Goal: Information Seeking & Learning: Find specific page/section

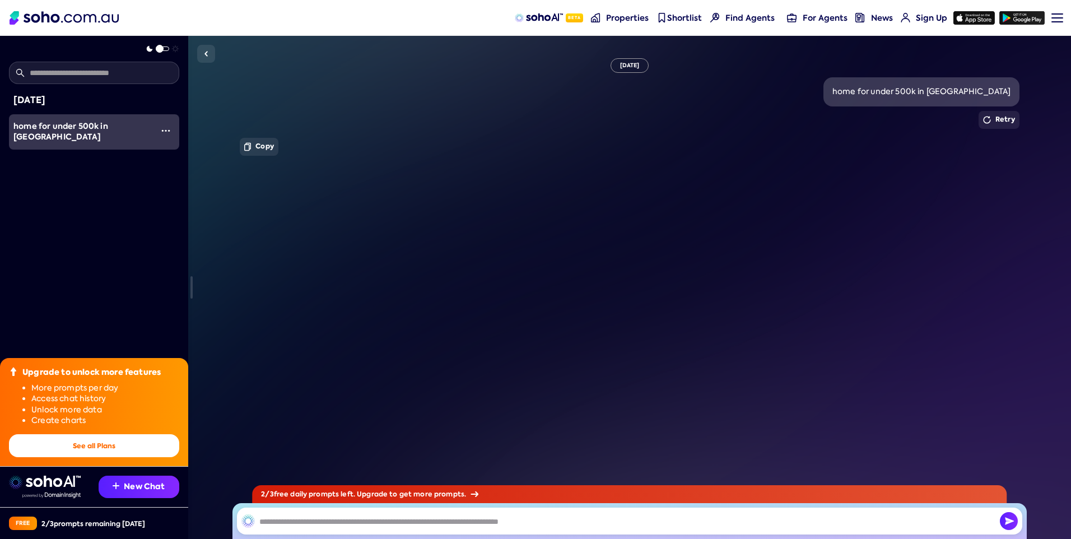
click at [108, 131] on span "home for under 500k in [GEOGRAPHIC_DATA]" at bounding box center [60, 131] width 95 height 22
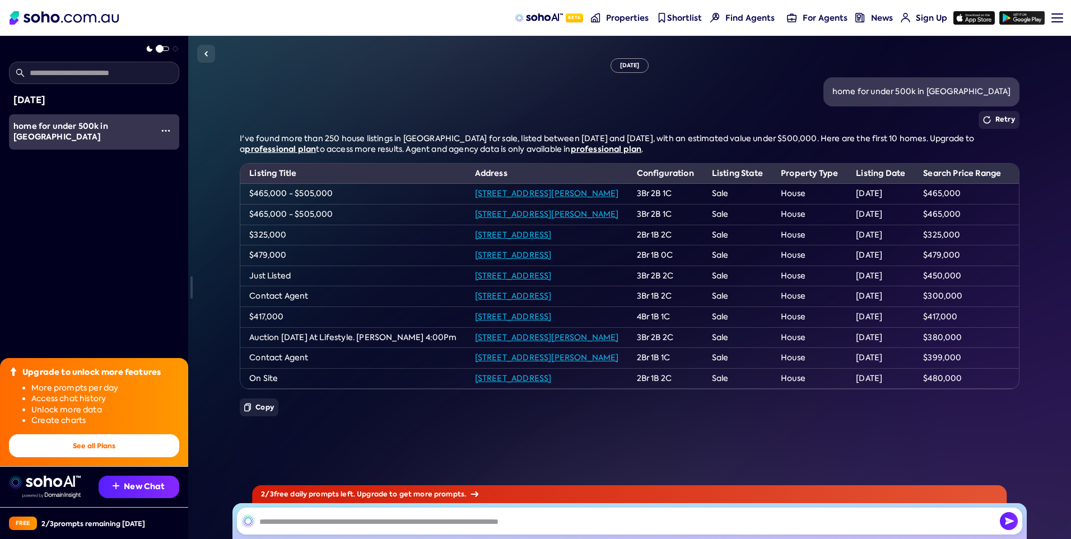
click at [316, 152] on span "to access more results. Agent and agency data is only available in" at bounding box center [443, 149] width 254 height 10
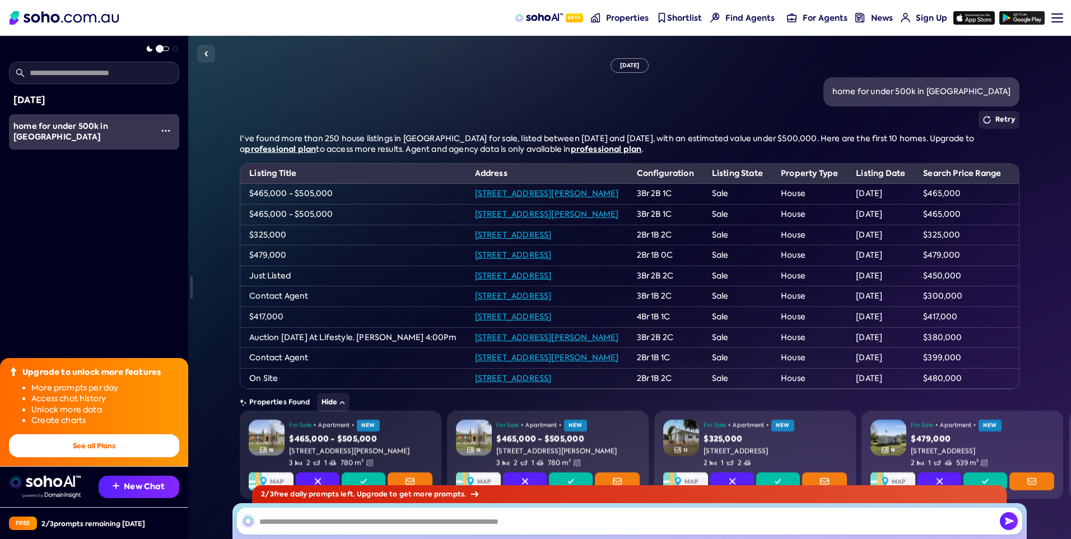
click at [239, 90] on div "[DATE] home for under 500k in [GEOGRAPHIC_DATA] Retry I've found more than 250 …" at bounding box center [629, 287] width 883 height 503
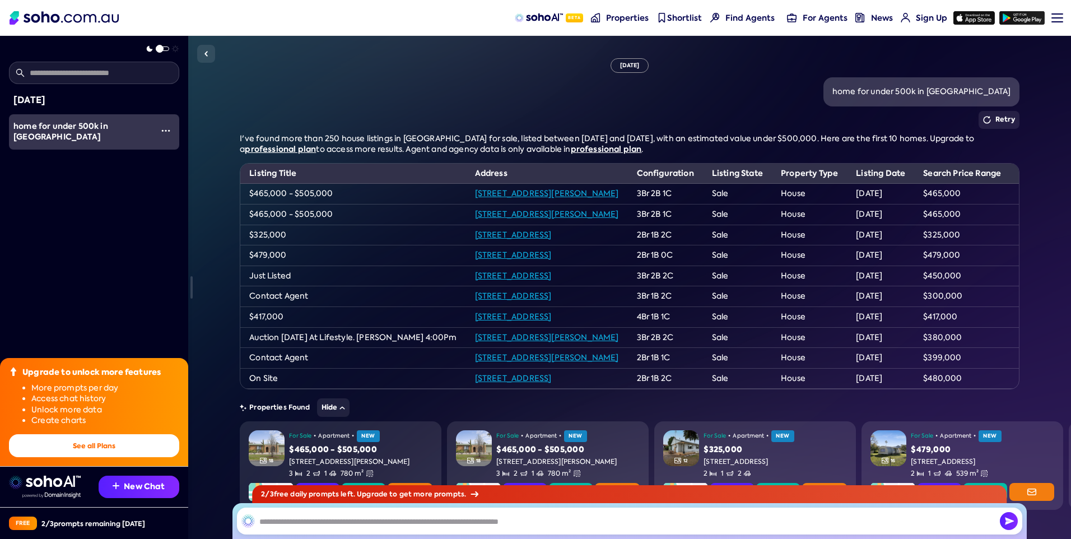
click at [119, 138] on div "home for under 500k in [GEOGRAPHIC_DATA]" at bounding box center [82, 132] width 139 height 22
click at [161, 130] on img "button" at bounding box center [165, 130] width 9 height 9
click at [123, 109] on div "Rename" at bounding box center [127, 108] width 35 height 11
click at [76, 75] on input "text" at bounding box center [94, 73] width 170 height 22
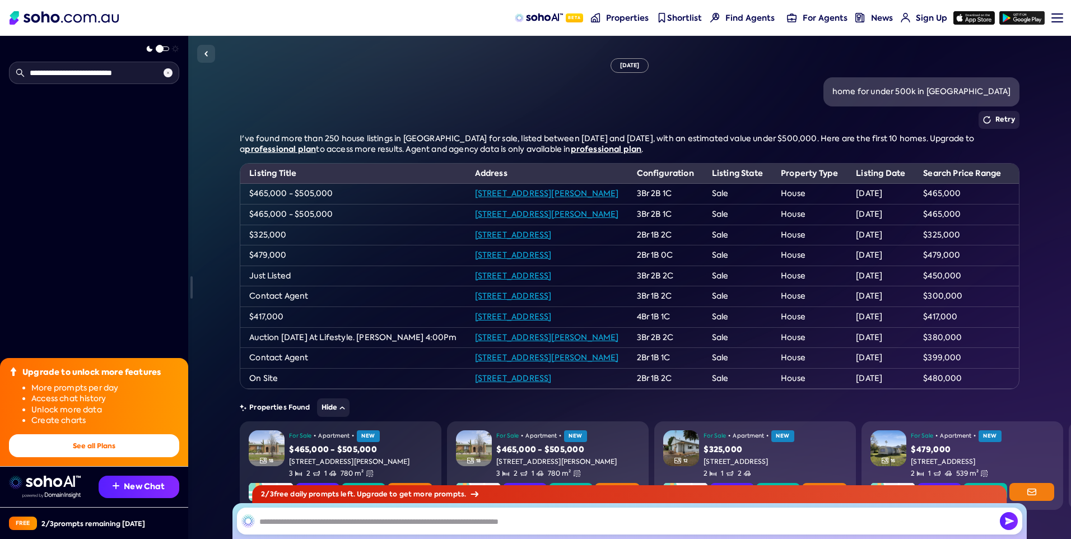
type input "**********"
click at [999, 124] on button "Retry" at bounding box center [999, 120] width 41 height 18
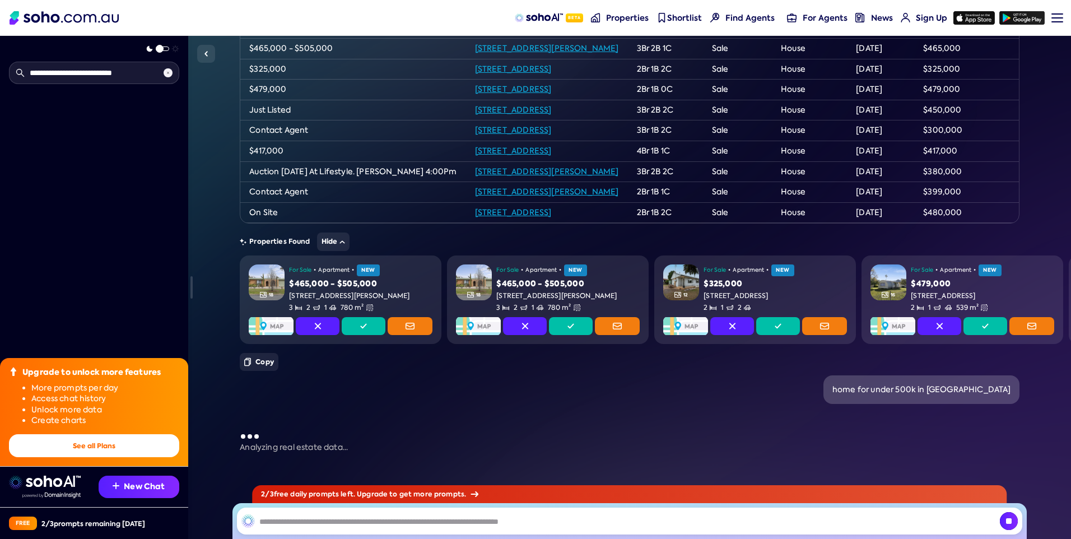
scroll to position [187, 0]
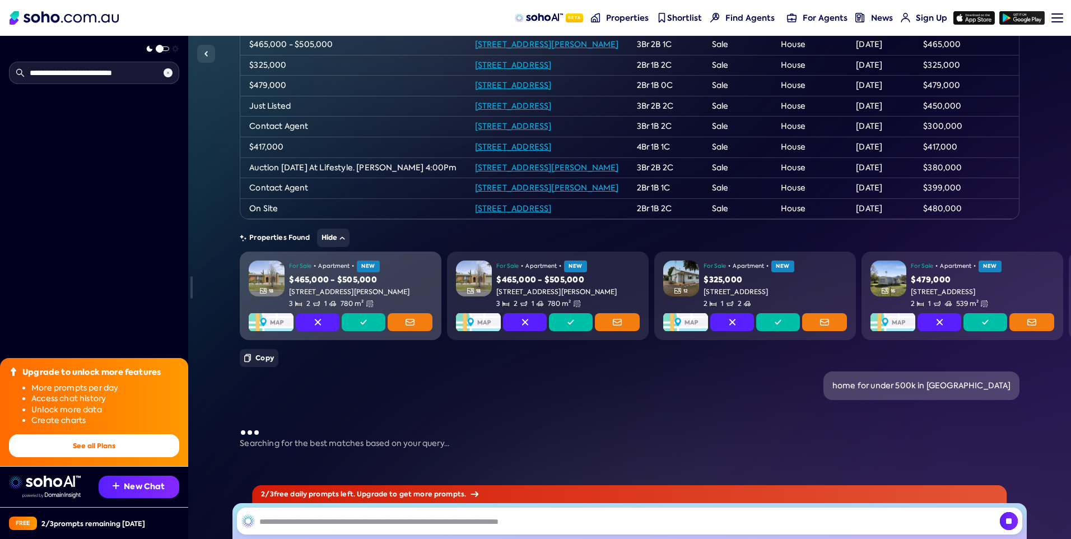
click at [389, 287] on div "[STREET_ADDRESS][PERSON_NAME]" at bounding box center [360, 292] width 143 height 10
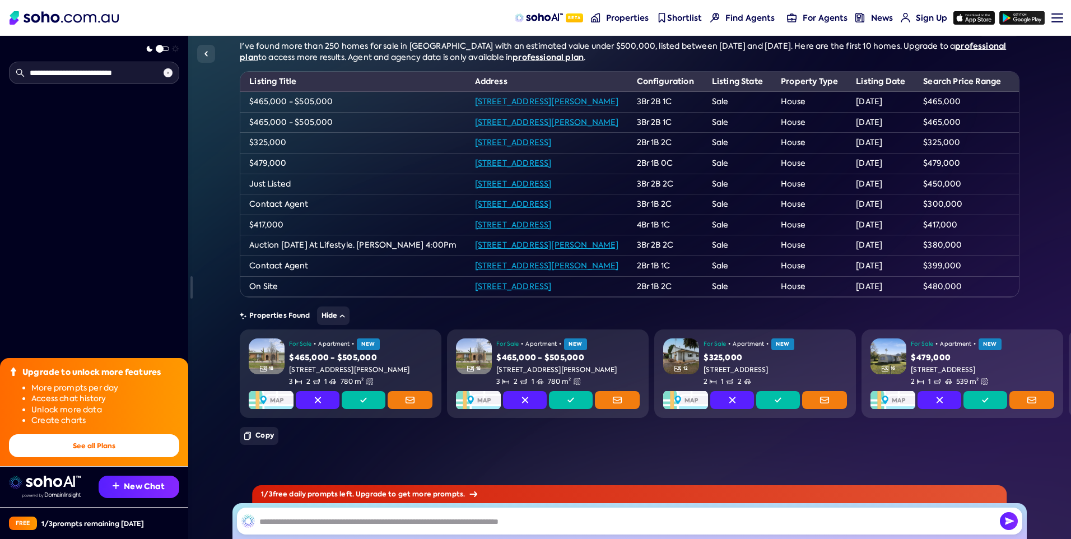
scroll to position [589, 0]
